Goal: Transaction & Acquisition: Book appointment/travel/reservation

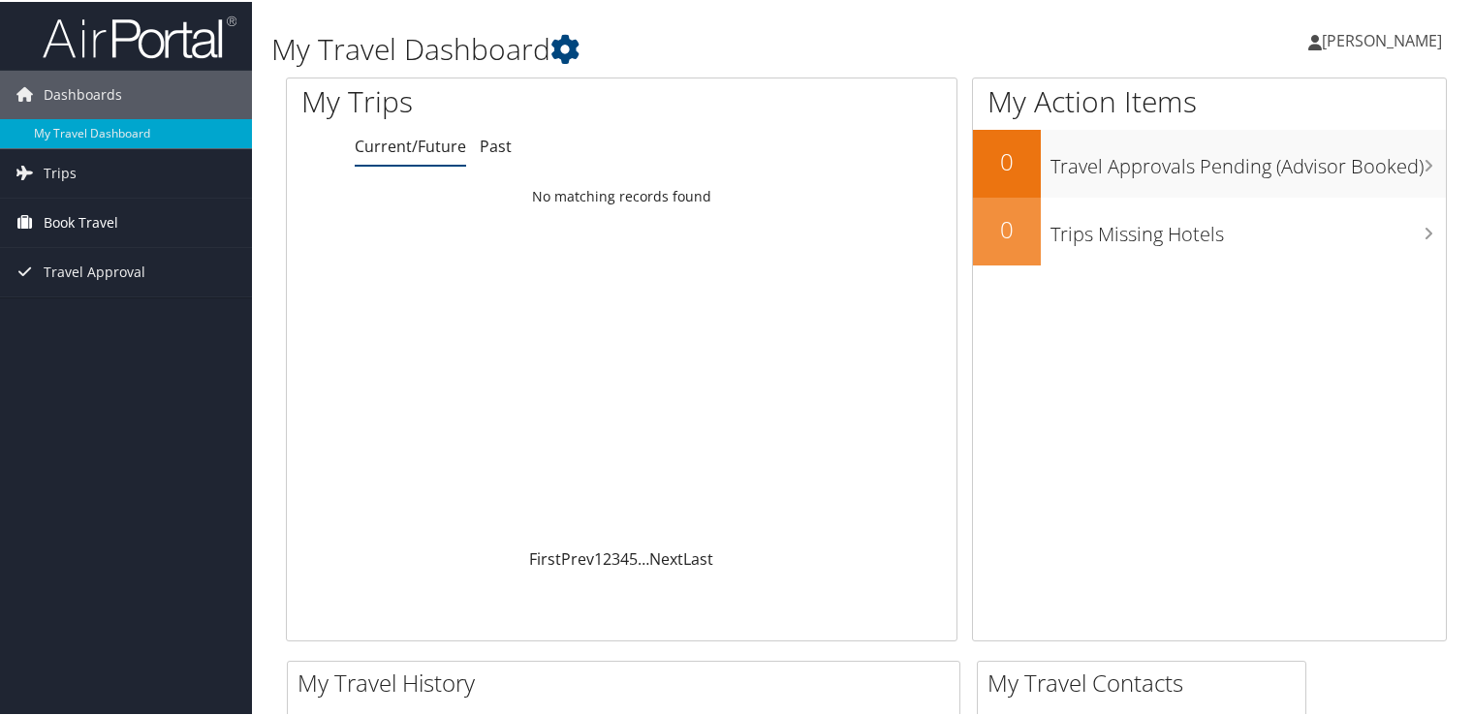
click at [72, 216] on span "Book Travel" at bounding box center [81, 221] width 75 height 48
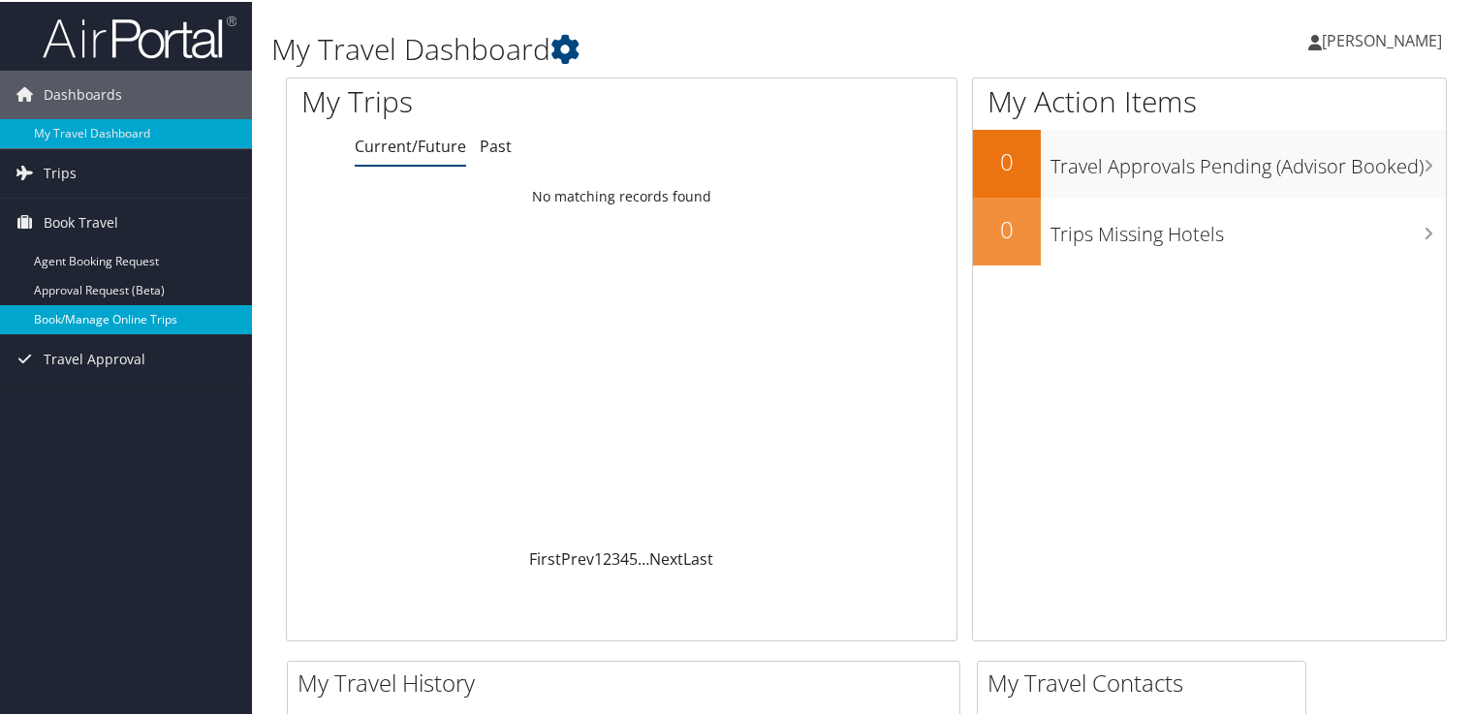
click at [90, 316] on link "Book/Manage Online Trips" at bounding box center [126, 317] width 252 height 29
